Goal: Task Accomplishment & Management: Use online tool/utility

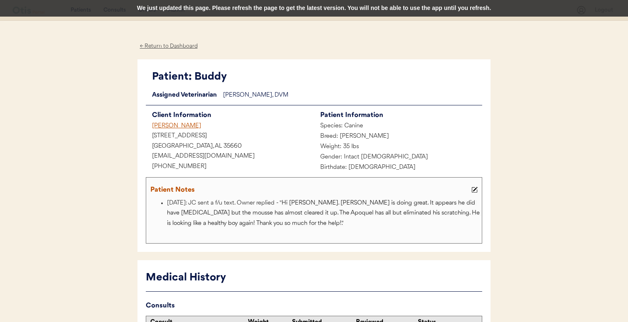
click at [175, 126] on div "Jeremy Crow" at bounding box center [230, 126] width 168 height 10
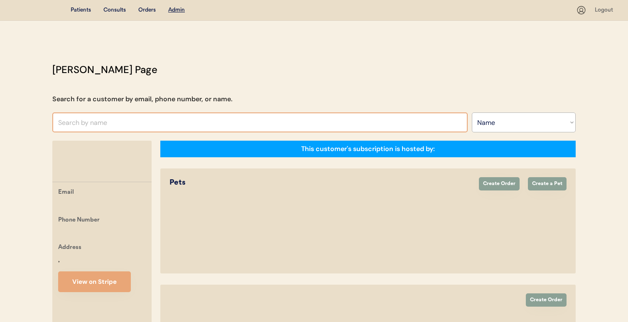
select select ""Name""
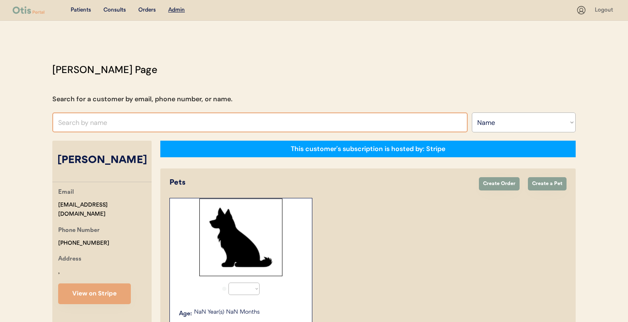
select select "true"
click at [235, 126] on input "text" at bounding box center [259, 123] width 415 height 20
type input "ivan ar"
type input "ivan arambula"
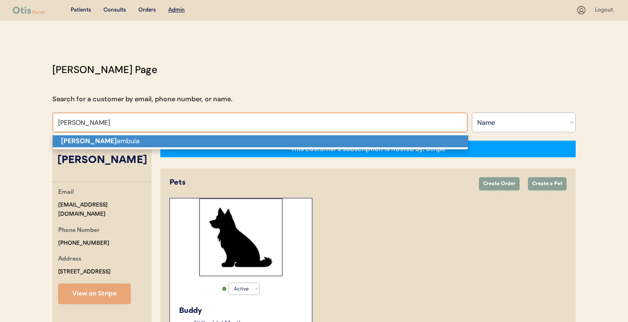
click at [231, 141] on p "Ivan Ar ambula" at bounding box center [260, 141] width 415 height 12
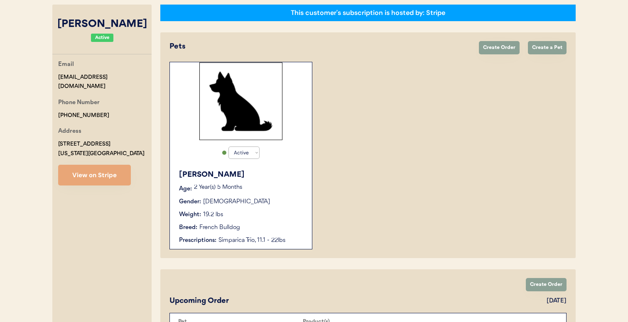
scroll to position [137, 0]
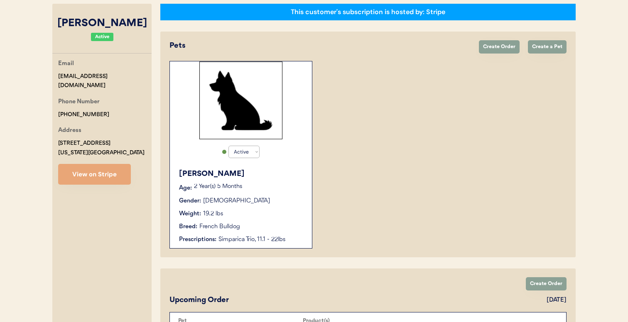
type input "Ivan Arambula"
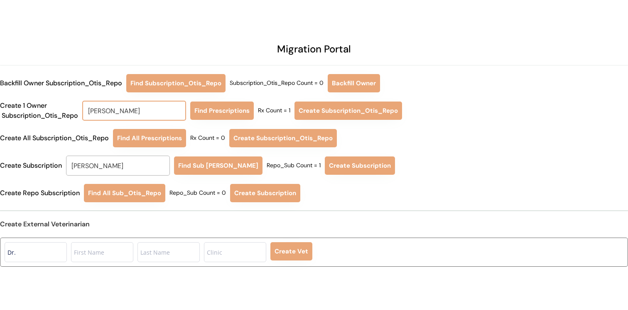
click at [138, 107] on input "Ivan Arambula" at bounding box center [134, 111] width 104 height 20
type input "chris"
type input "chris Manoogian"
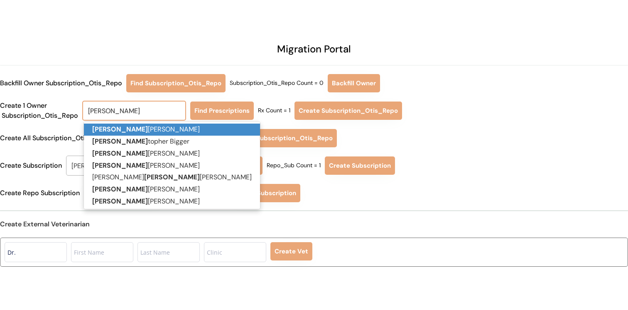
click at [133, 125] on p "Chris Manoogian" at bounding box center [172, 129] width 176 height 12
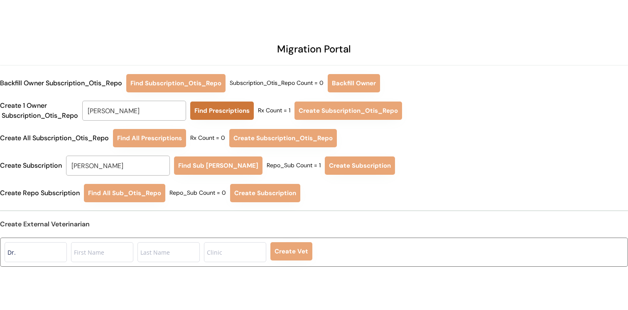
type input "Chris Manoogian"
click at [208, 114] on button "Find Prescriptions" at bounding box center [222, 110] width 64 height 18
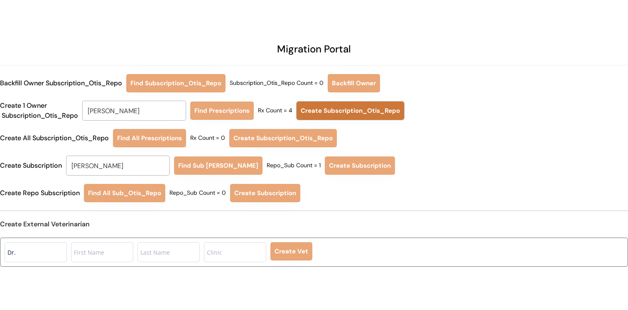
click at [324, 111] on button "Create Subscription_Otis_Repo" at bounding box center [351, 110] width 108 height 18
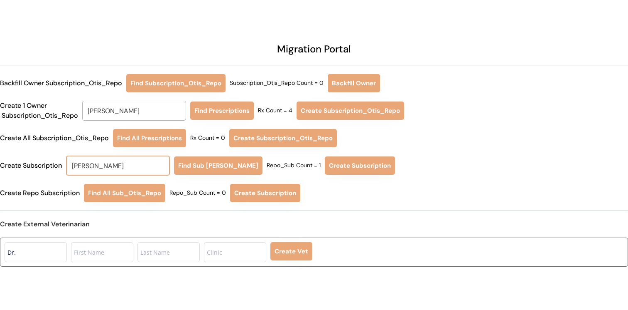
click at [128, 168] on input "Ivan Arambula" at bounding box center [118, 165] width 104 height 20
type input "chris"
type input "chris Manoogian"
type input "chris"
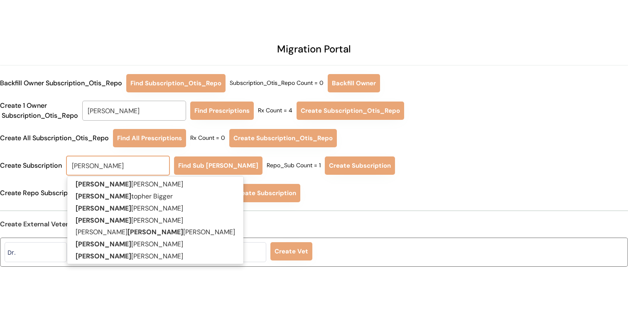
type input "chris ma"
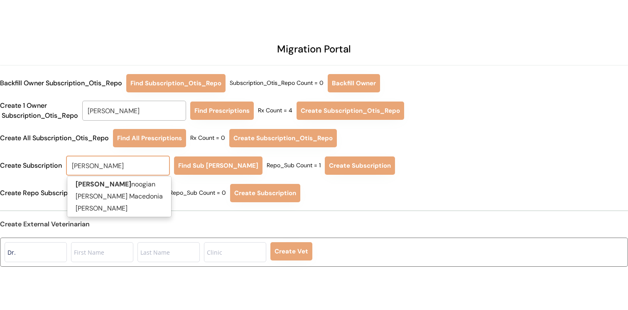
type input "chris manoogian"
click at [130, 187] on p "Chris Ma noogian" at bounding box center [119, 184] width 104 height 12
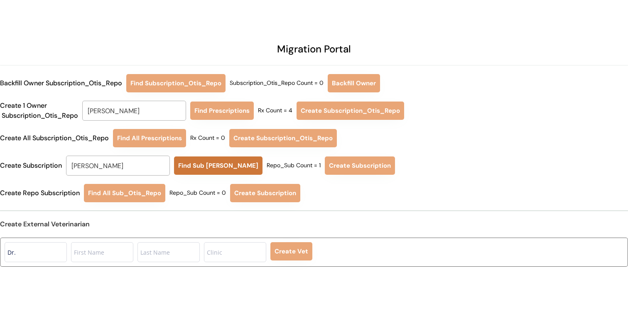
type input "Chris Manoogian"
click at [192, 162] on button "Find Sub [PERSON_NAME]" at bounding box center [218, 165] width 88 height 18
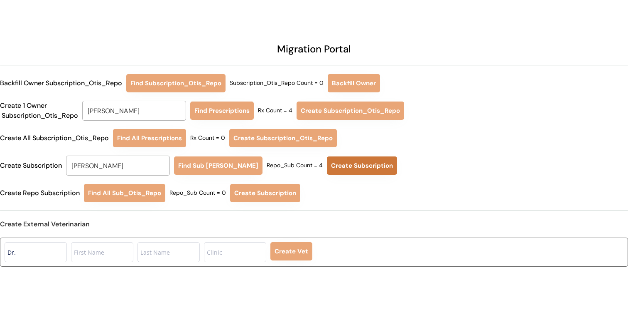
click at [327, 170] on button "Create Subscription" at bounding box center [362, 165] width 70 height 18
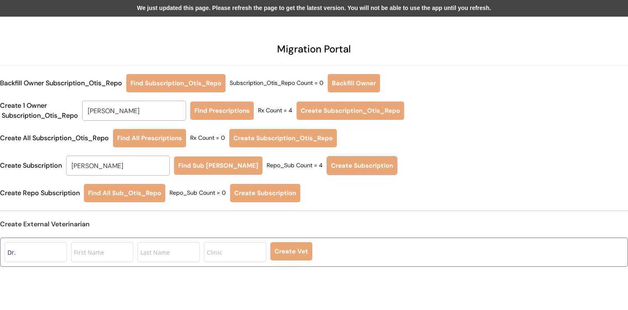
click at [276, 6] on div "We just updated this page. Please refresh the page to get the latest version. Y…" at bounding box center [314, 8] width 628 height 17
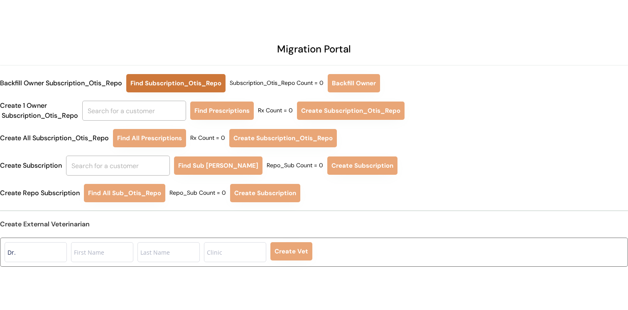
click at [226, 84] on button "Find Subscription_Otis_Repo" at bounding box center [175, 83] width 99 height 18
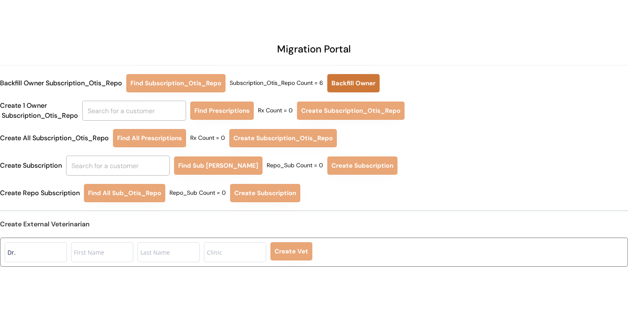
click at [371, 80] on button "Backfill Owner" at bounding box center [353, 83] width 52 height 18
